Goal: Check status: Check status

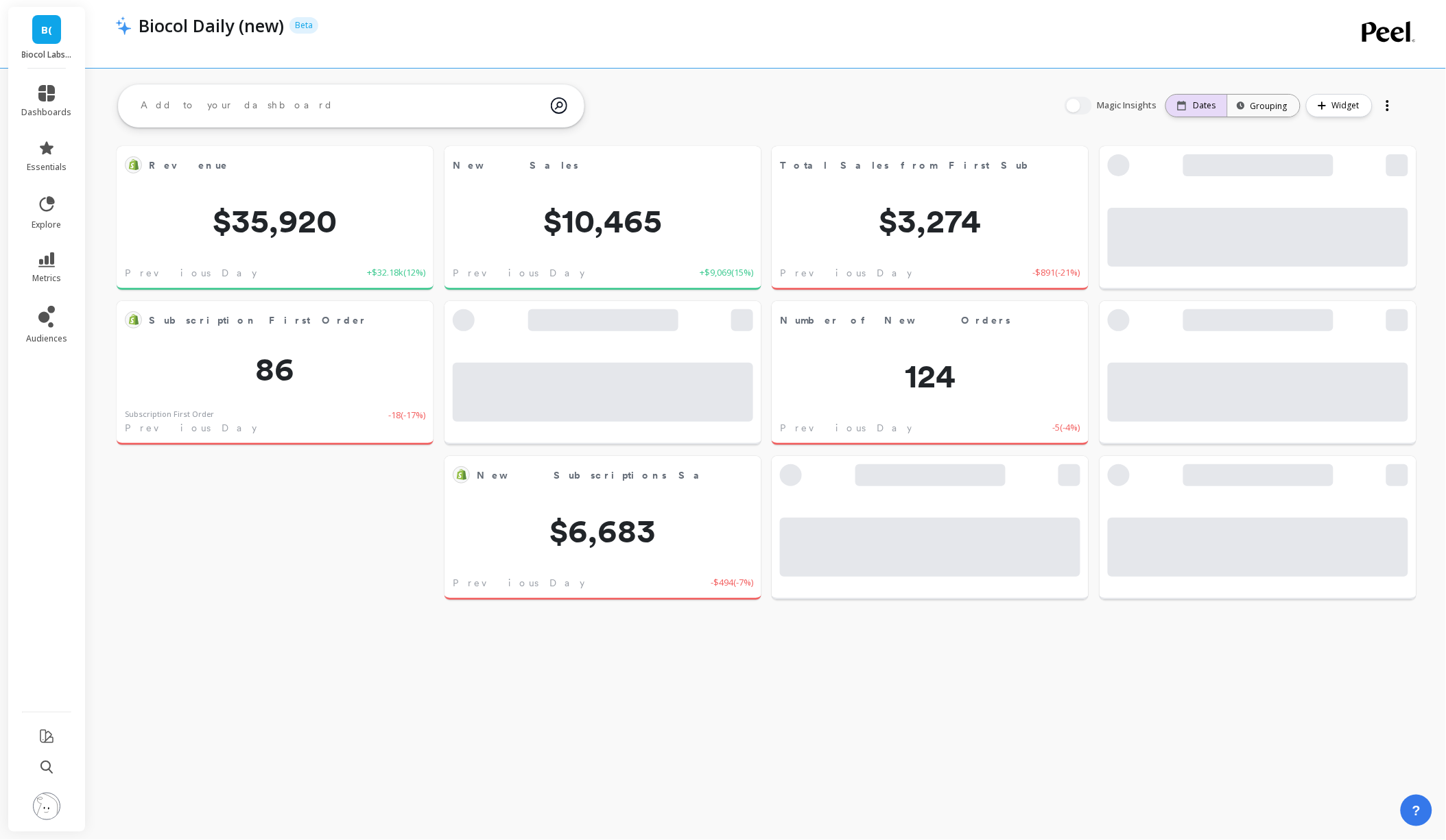
click at [1204, 106] on p "Dates" at bounding box center [1205, 105] width 23 height 11
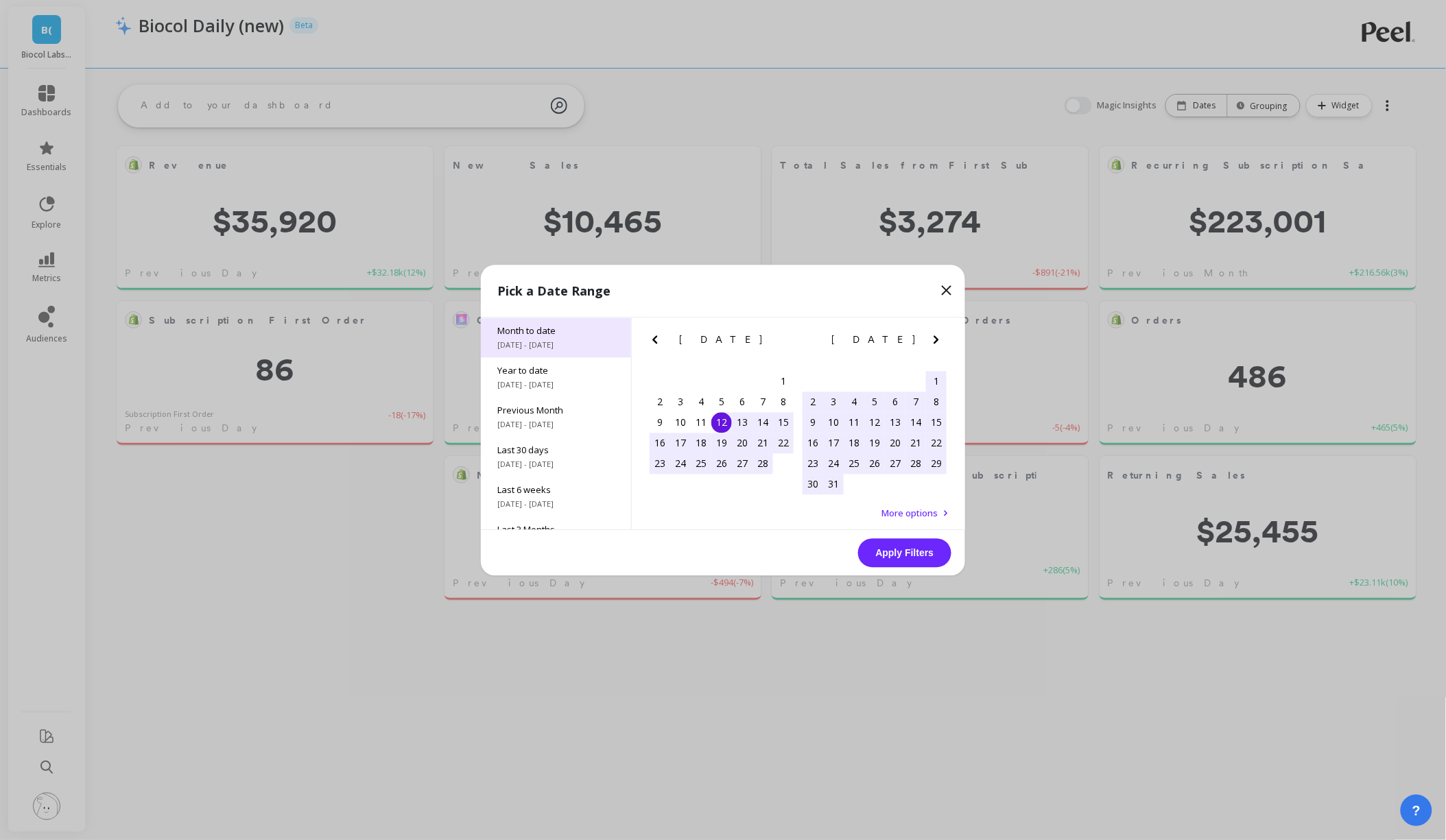
click at [573, 336] on span "Month to date" at bounding box center [555, 330] width 117 height 12
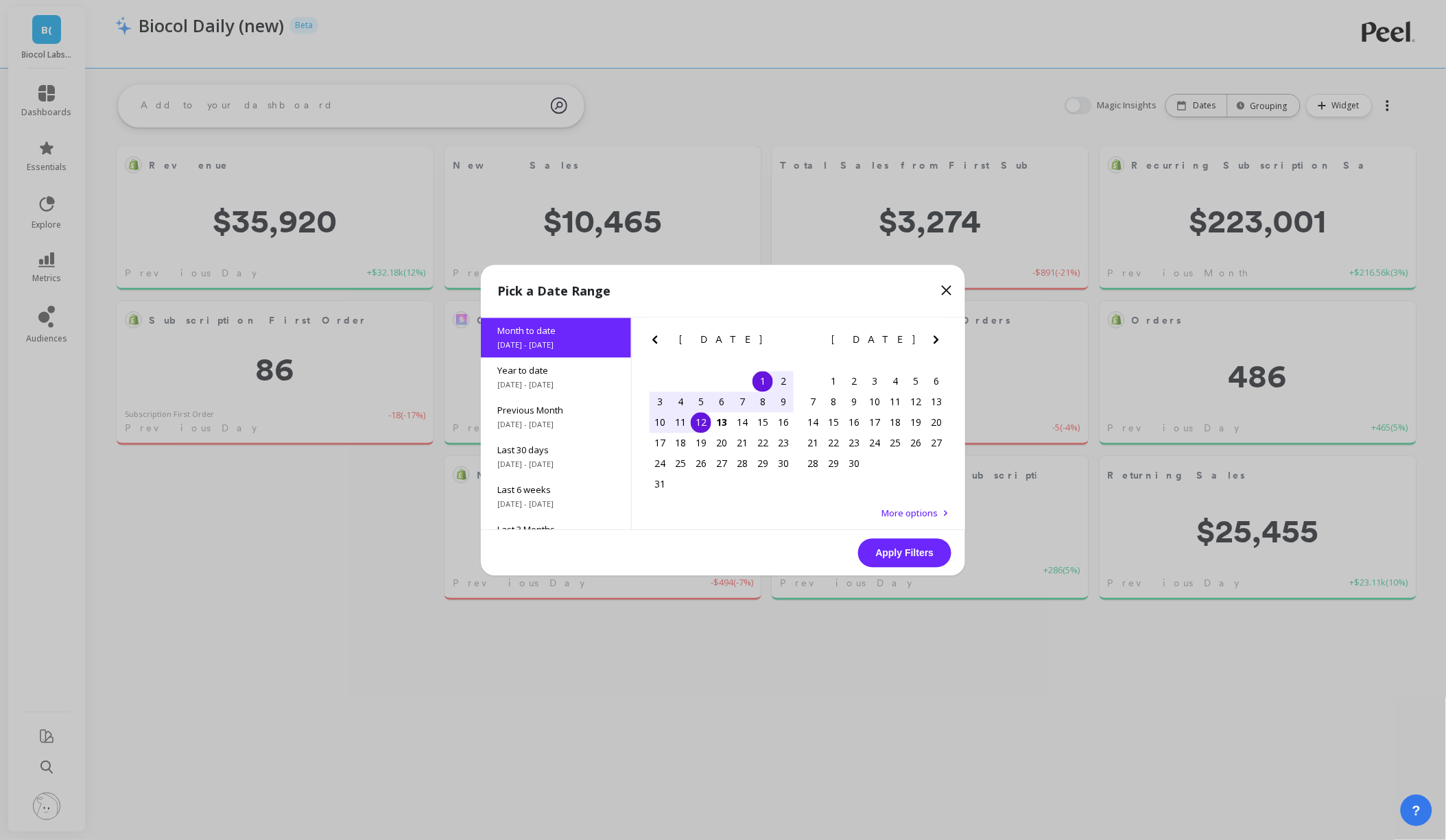
click at [705, 424] on div "12" at bounding box center [700, 422] width 20 height 20
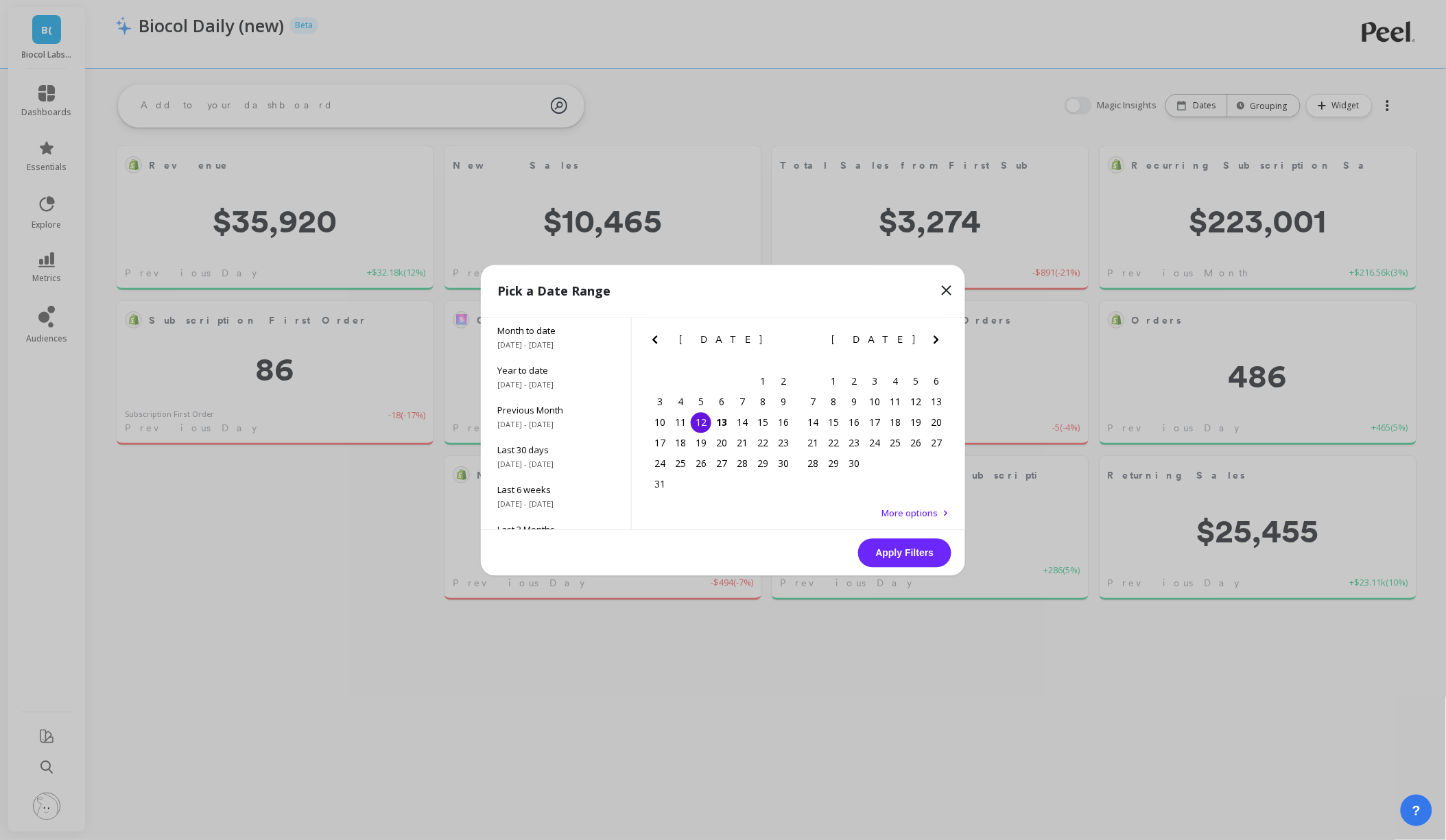
click at [705, 424] on div "12" at bounding box center [700, 422] width 20 height 20
click at [901, 559] on button "Apply Filters" at bounding box center [905, 552] width 94 height 29
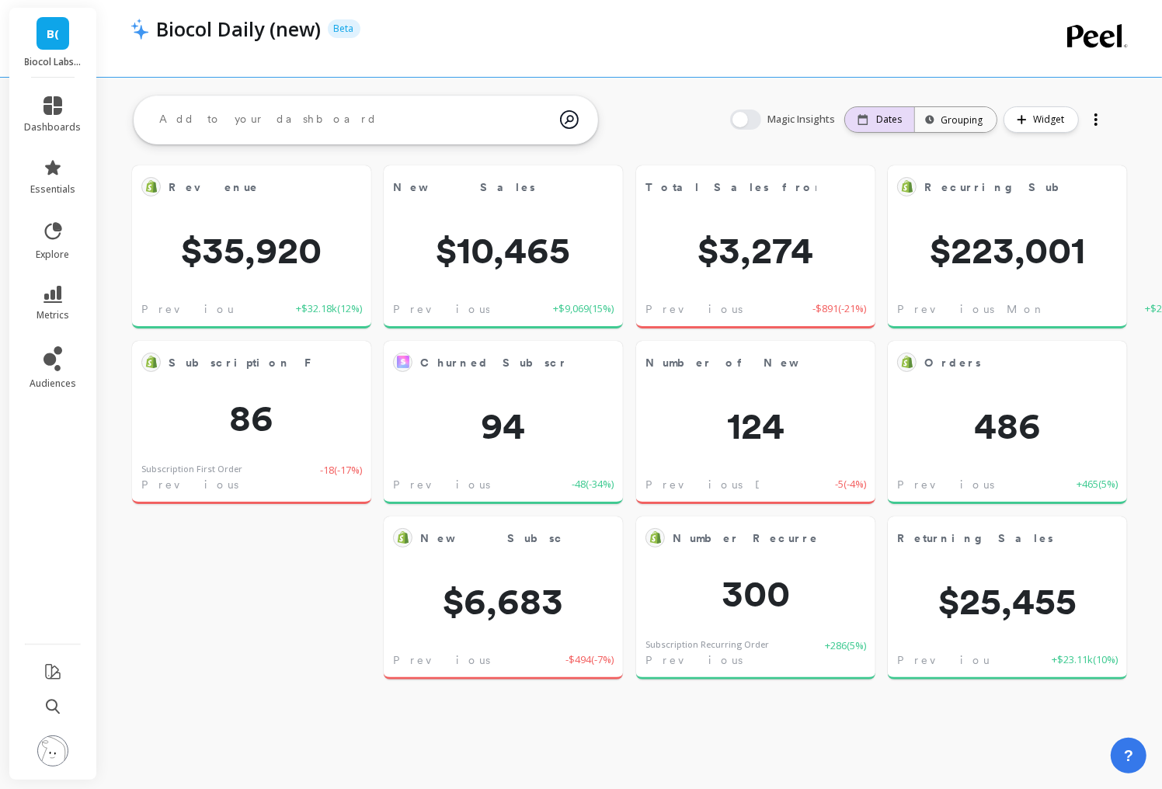
click at [885, 117] on p "Dates" at bounding box center [889, 119] width 26 height 12
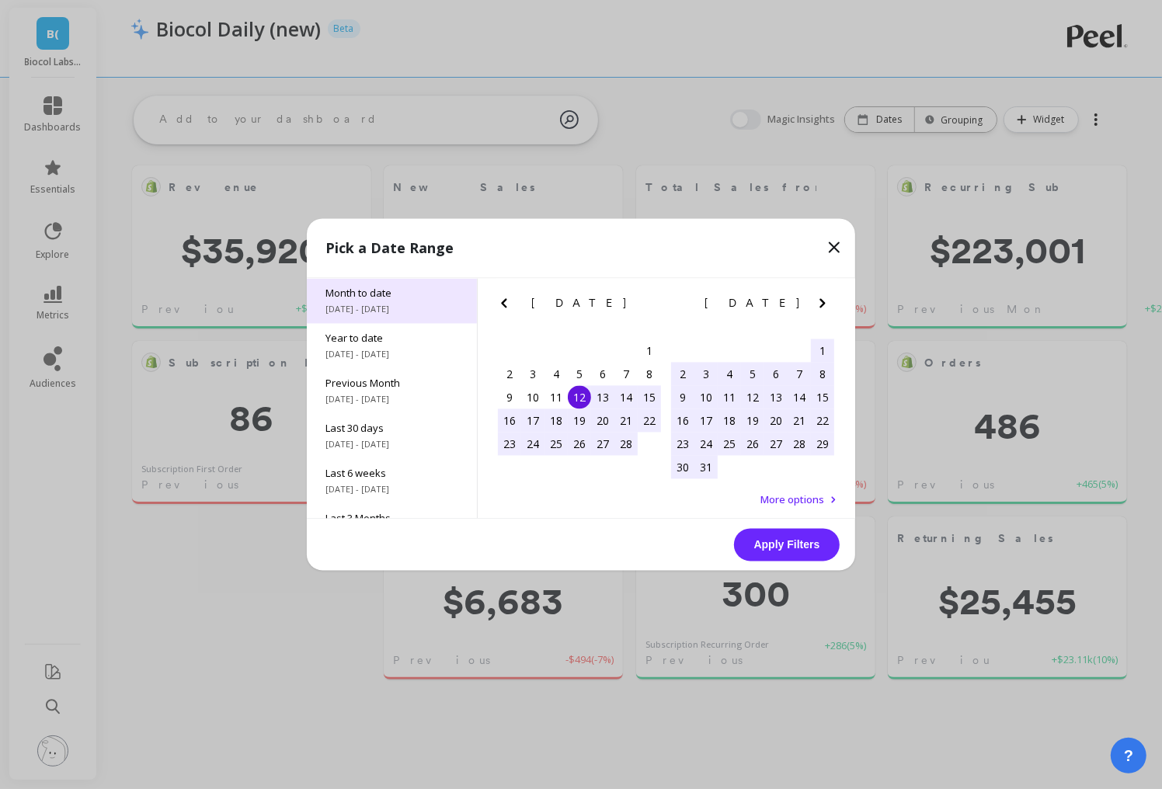
click at [379, 287] on span "Month to date" at bounding box center [392, 294] width 133 height 14
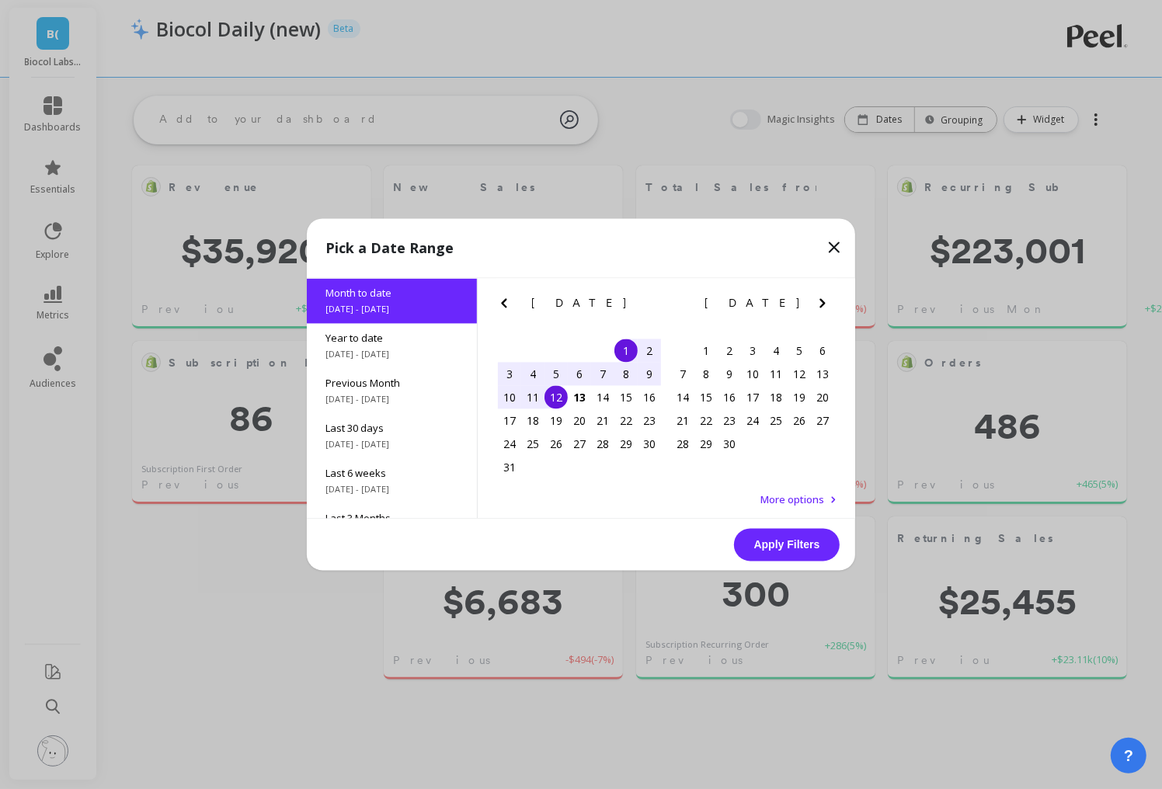
click at [551, 395] on div "12" at bounding box center [556, 397] width 23 height 23
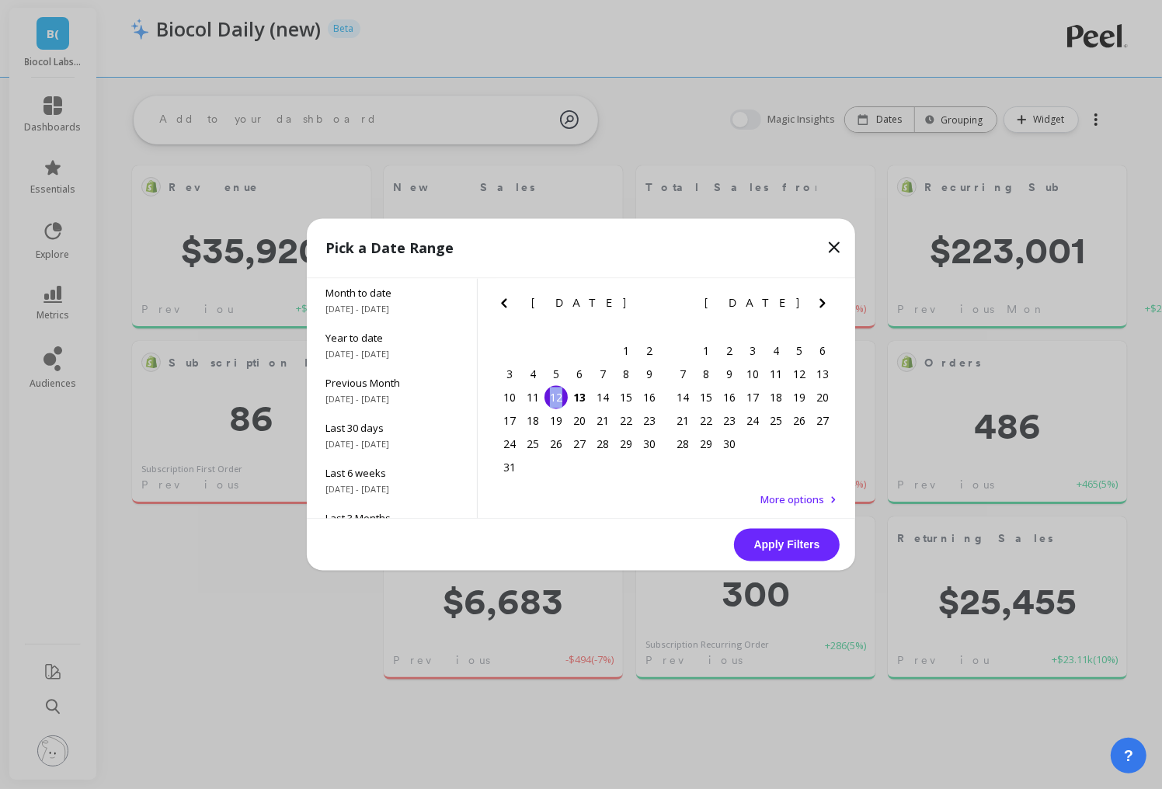
click at [551, 395] on div "12" at bounding box center [556, 397] width 23 height 23
click at [789, 538] on button "Apply Filters" at bounding box center [787, 545] width 106 height 33
